Goal: Task Accomplishment & Management: Manage account settings

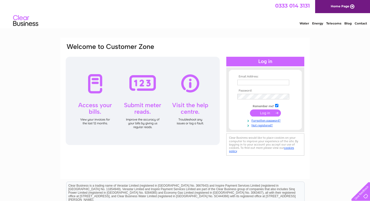
click at [246, 82] on input "text" at bounding box center [263, 83] width 52 height 6
type input "costelzaharagiu@gmail.com"
click at [265, 116] on input "submit" at bounding box center [265, 113] width 31 height 7
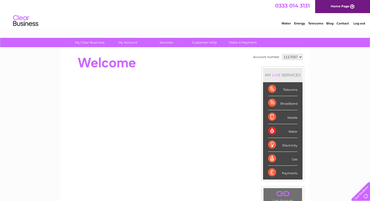
click at [300, 57] on select "1117037 1145251" at bounding box center [292, 57] width 21 height 6
select select "1145251"
click at [282, 54] on select "1117037 1145251" at bounding box center [292, 57] width 21 height 6
click at [299, 56] on select "1117037 1145251" at bounding box center [292, 57] width 21 height 6
click at [282, 54] on select "1117037 1145251" at bounding box center [292, 57] width 21 height 6
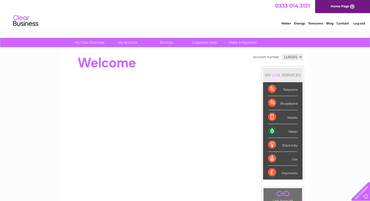
click at [288, 131] on div "Water" at bounding box center [282, 131] width 29 height 14
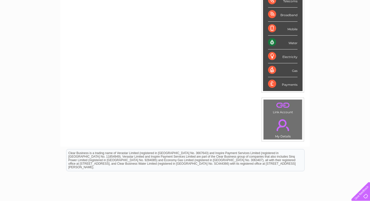
scroll to position [76, 0]
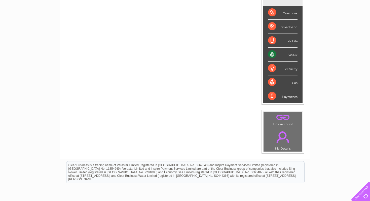
click at [292, 56] on div "Water" at bounding box center [282, 55] width 29 height 14
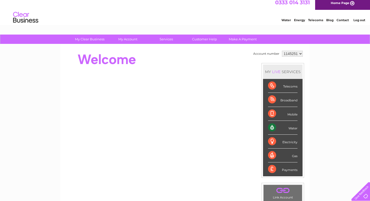
scroll to position [0, 0]
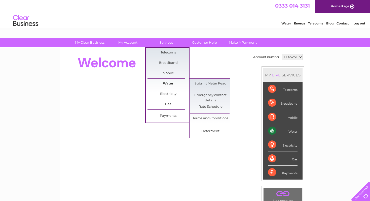
click at [171, 83] on link "Water" at bounding box center [168, 84] width 42 height 10
